Goal: Find specific page/section: Find specific page/section

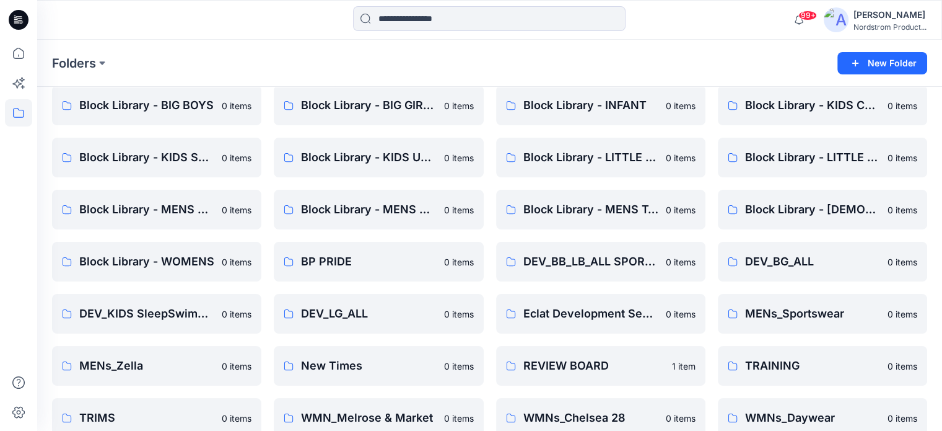
scroll to position [124, 0]
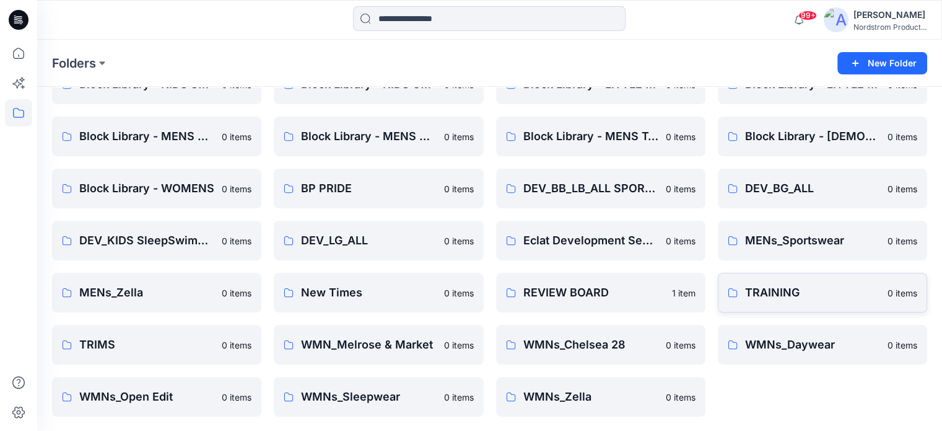
click at [806, 301] on link "TRAINING 0 items" at bounding box center [822, 293] width 209 height 40
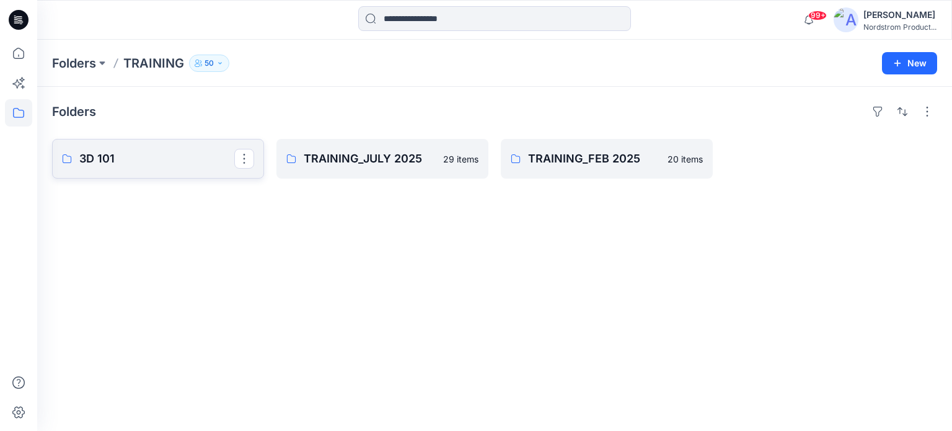
click at [132, 160] on p "3D 101" at bounding box center [156, 158] width 155 height 17
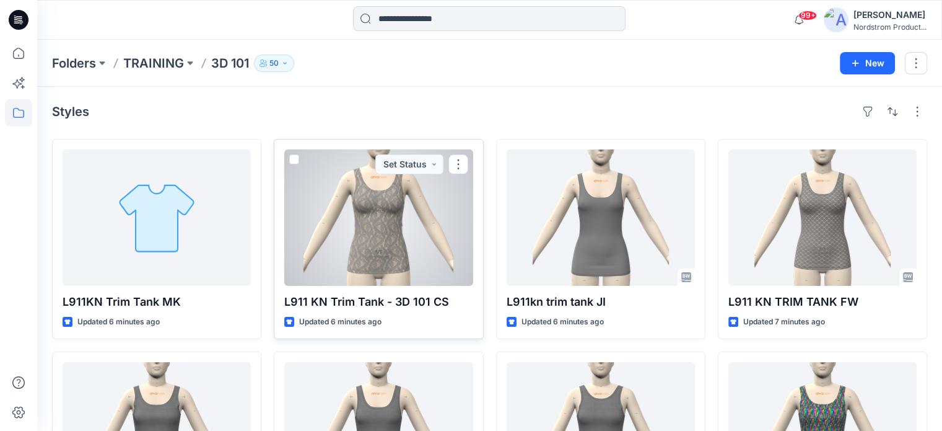
click at [348, 204] on div at bounding box center [378, 217] width 188 height 136
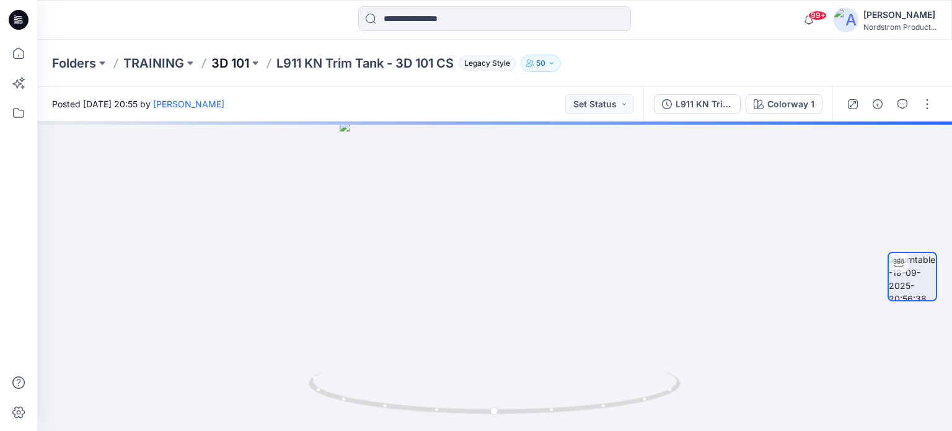
click at [232, 66] on p "3D 101" at bounding box center [230, 63] width 38 height 17
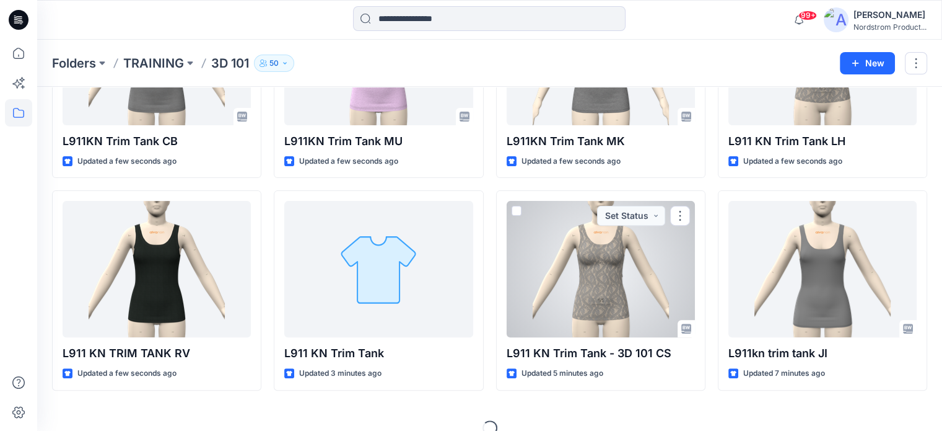
scroll to position [391, 0]
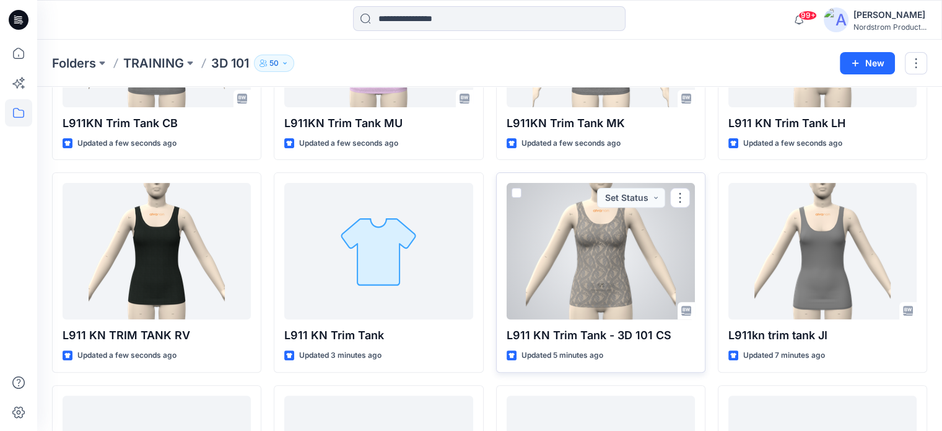
click at [593, 250] on div at bounding box center [601, 251] width 188 height 136
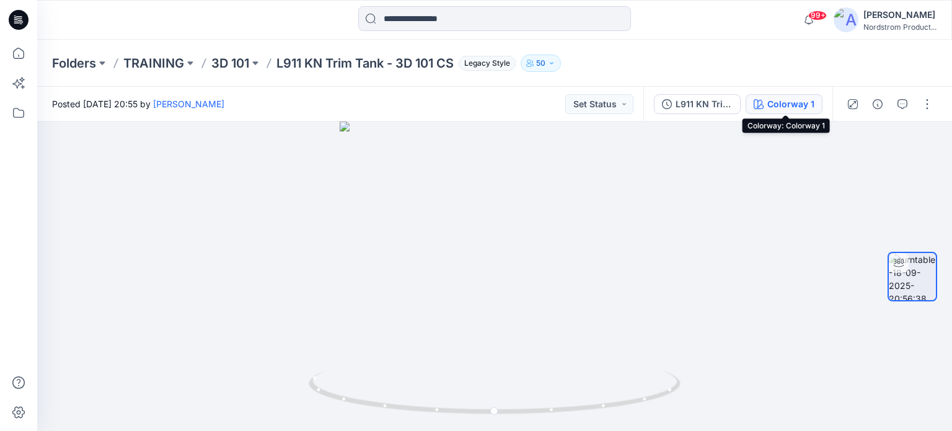
click at [770, 103] on div "Colorway 1" at bounding box center [790, 104] width 47 height 14
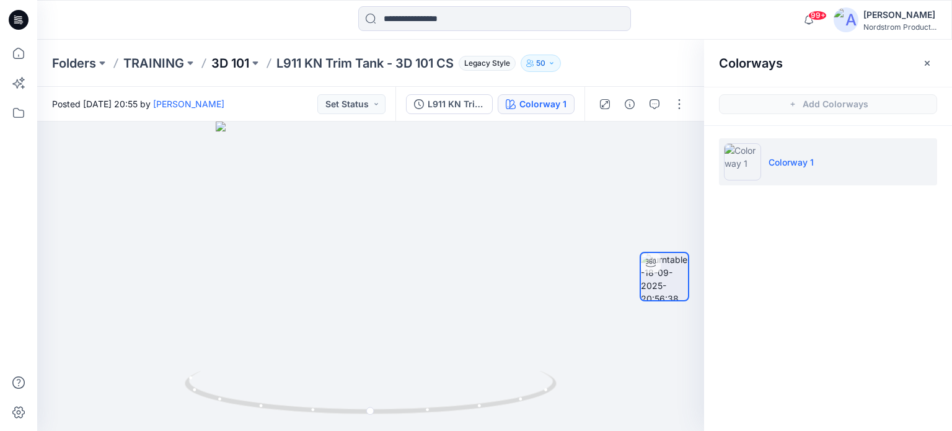
click at [230, 59] on p "3D 101" at bounding box center [230, 63] width 38 height 17
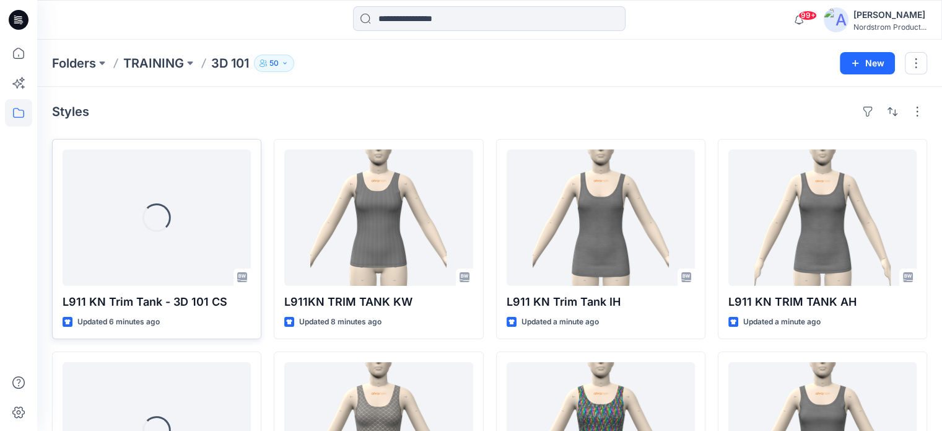
click at [188, 227] on div "Loading..." at bounding box center [157, 217] width 188 height 136
